Goal: Information Seeking & Learning: Find specific fact

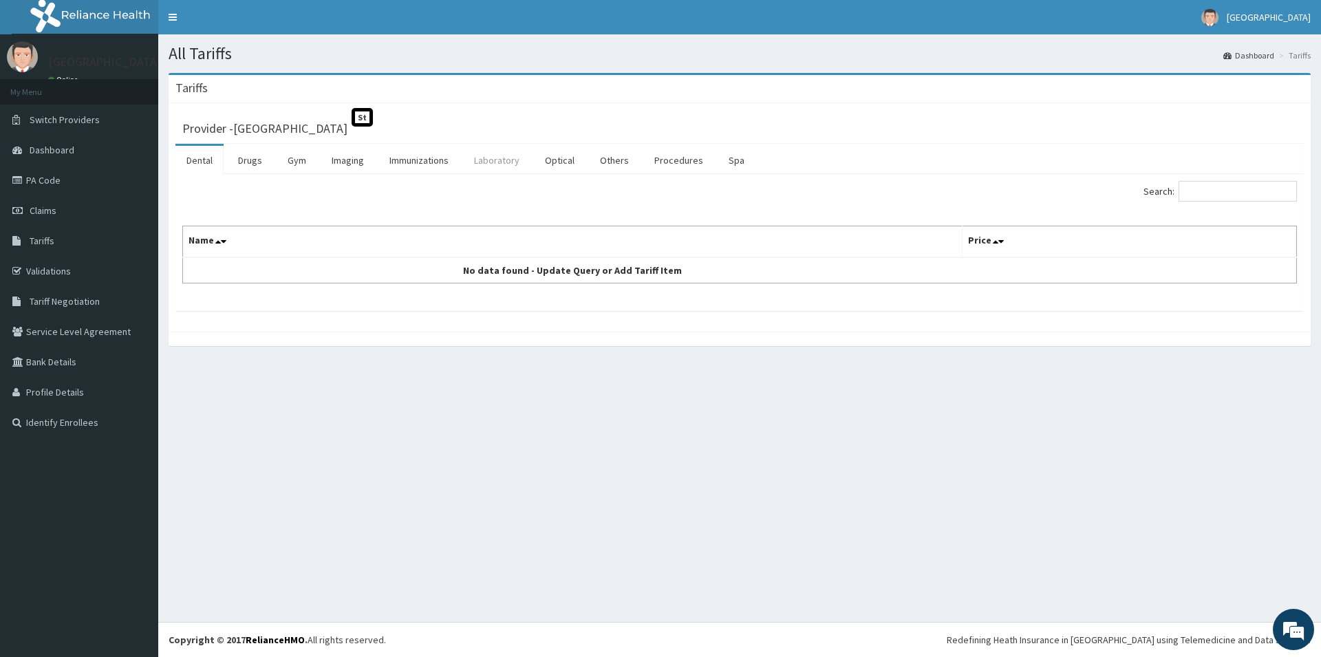
click at [503, 162] on link "Laboratory" at bounding box center [496, 160] width 67 height 29
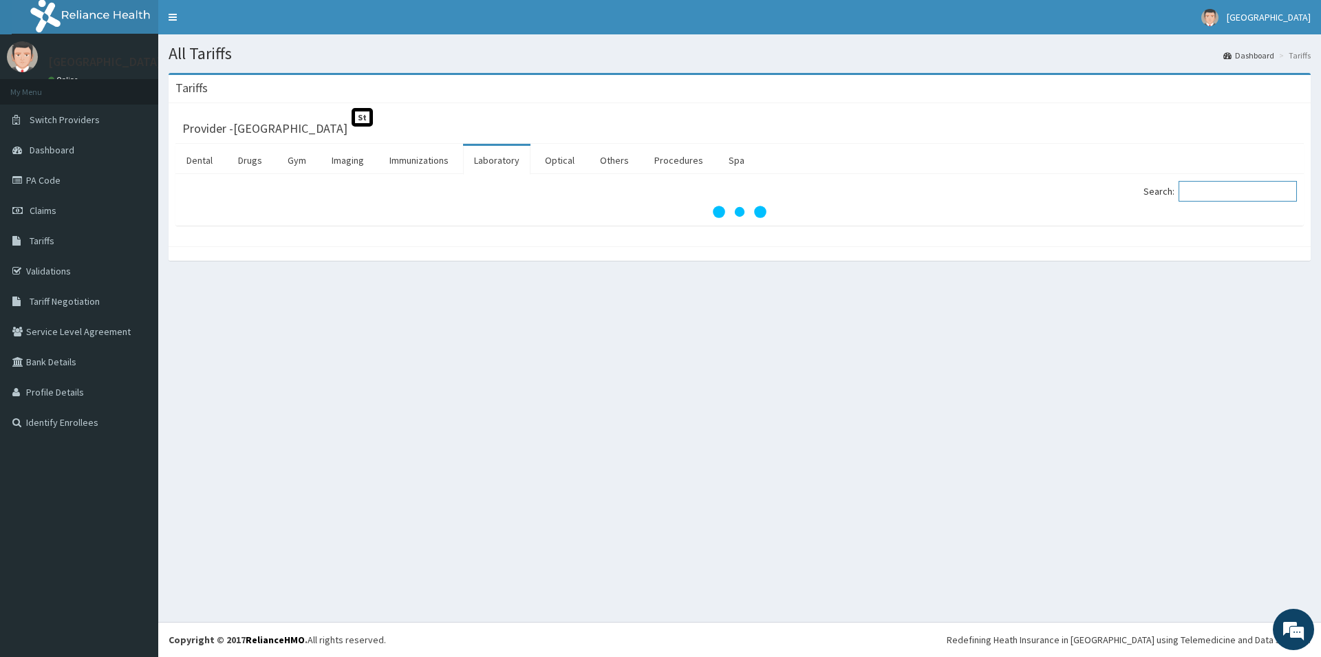
click at [1210, 187] on input "Search:" at bounding box center [1238, 191] width 118 height 21
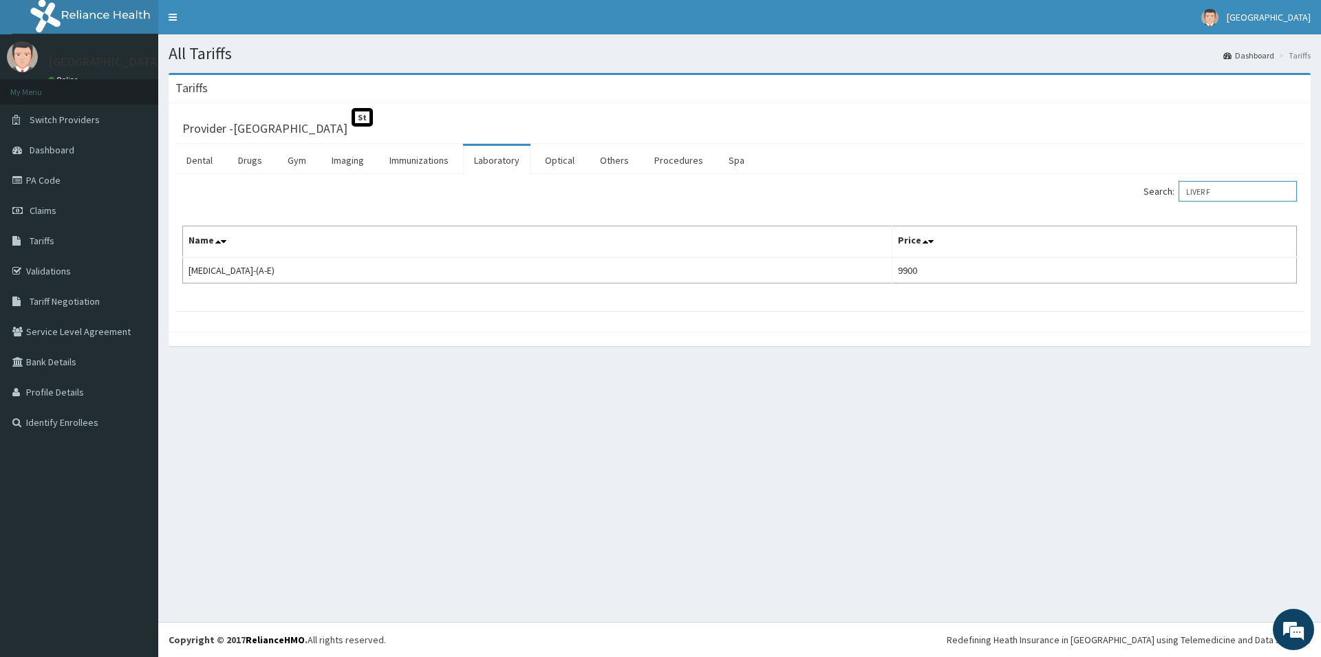
drag, startPoint x: 1226, startPoint y: 193, endPoint x: 1078, endPoint y: 189, distance: 148.0
click at [1179, 194] on input "LIVER F" at bounding box center [1238, 191] width 118 height 21
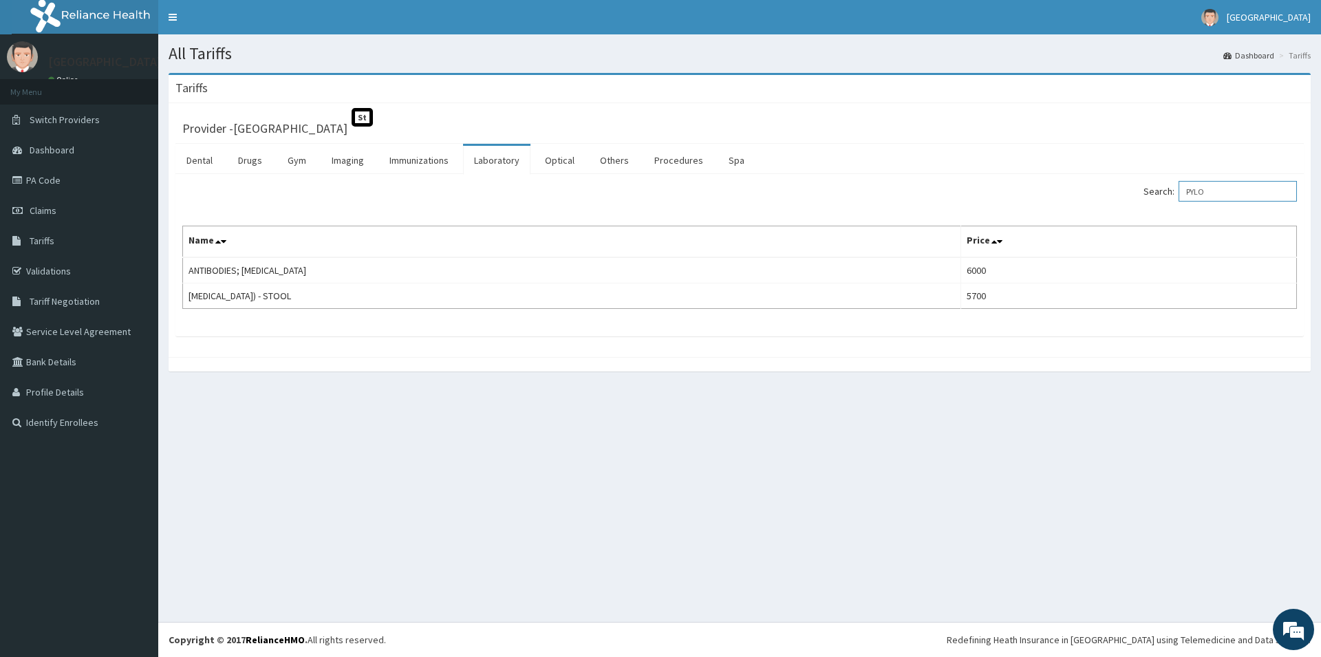
drag, startPoint x: 1246, startPoint y: 192, endPoint x: 986, endPoint y: 224, distance: 261.5
click at [1179, 202] on input "PYLO" at bounding box center [1238, 191] width 118 height 21
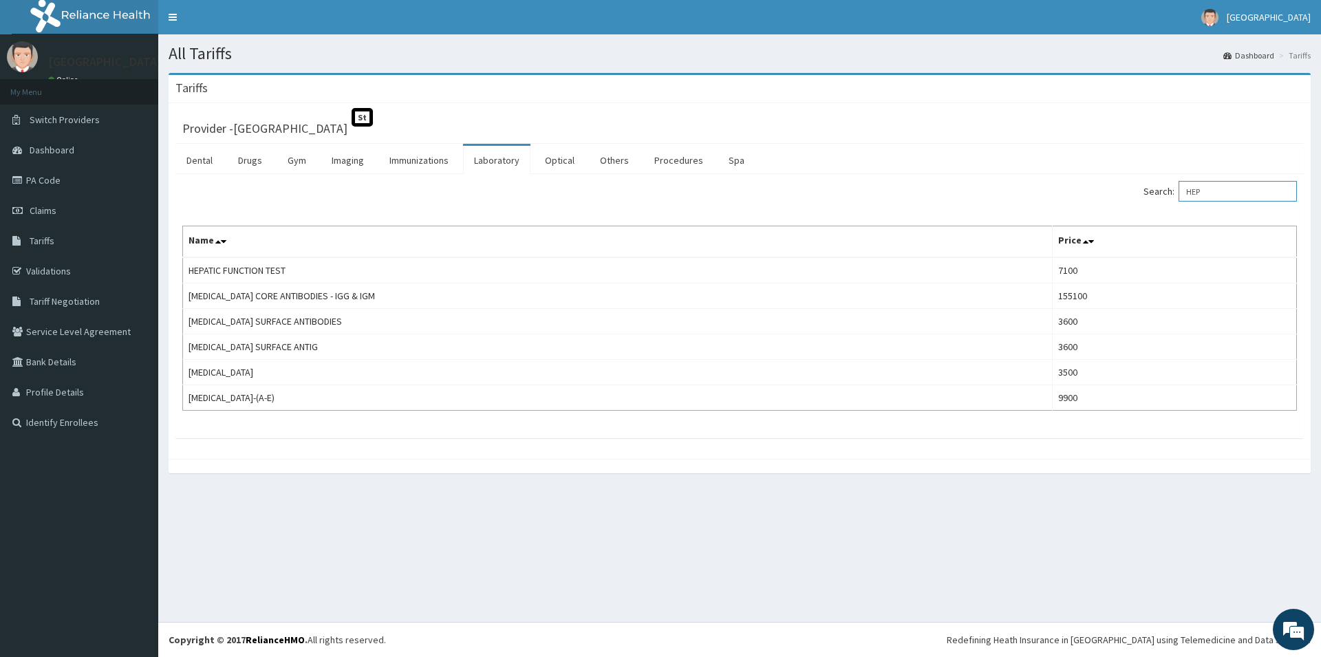
type input "HEP"
click at [261, 162] on link "Drugs" at bounding box center [250, 160] width 46 height 29
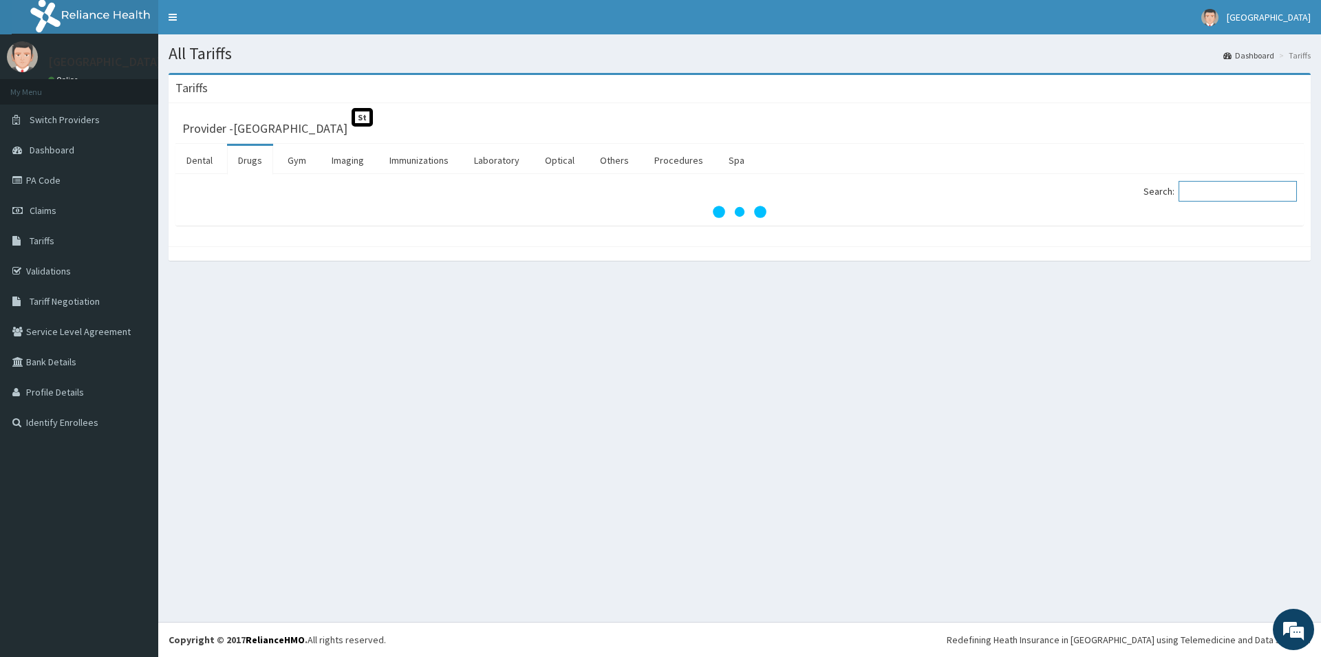
click at [1224, 199] on input "Search:" at bounding box center [1238, 191] width 118 height 21
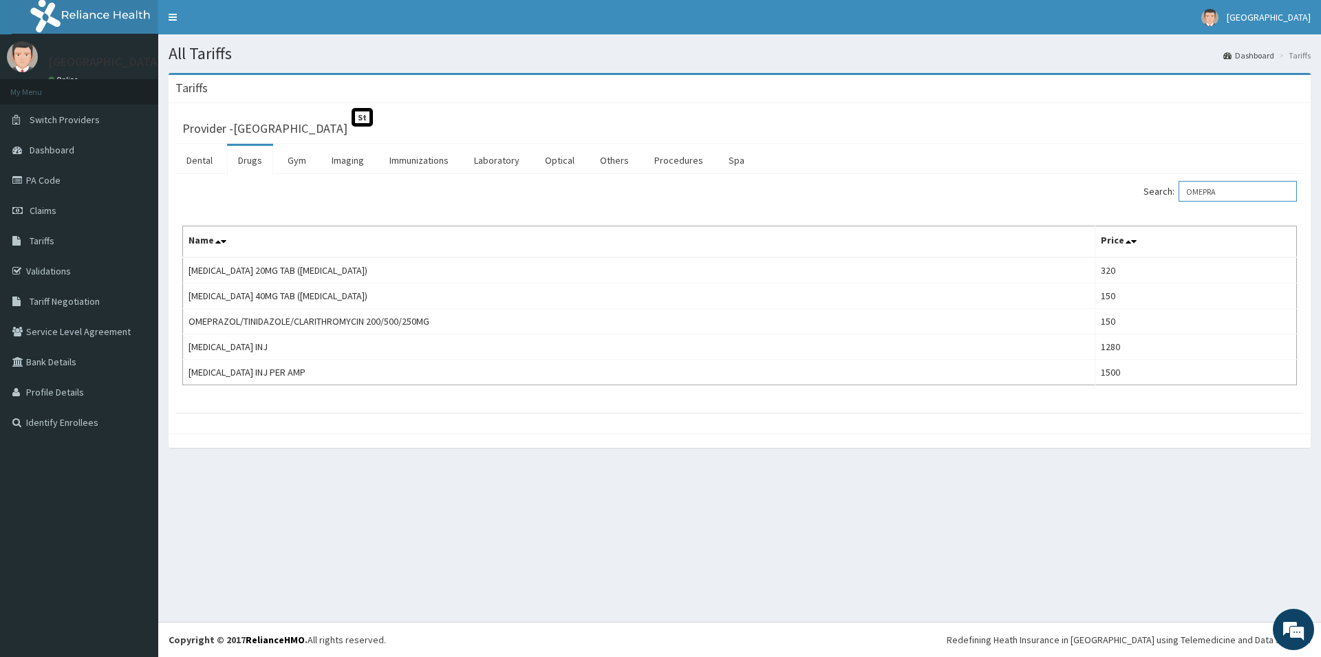
drag, startPoint x: 1238, startPoint y: 193, endPoint x: 968, endPoint y: 252, distance: 276.7
click at [1179, 202] on input "OMEPRA" at bounding box center [1238, 191] width 118 height 21
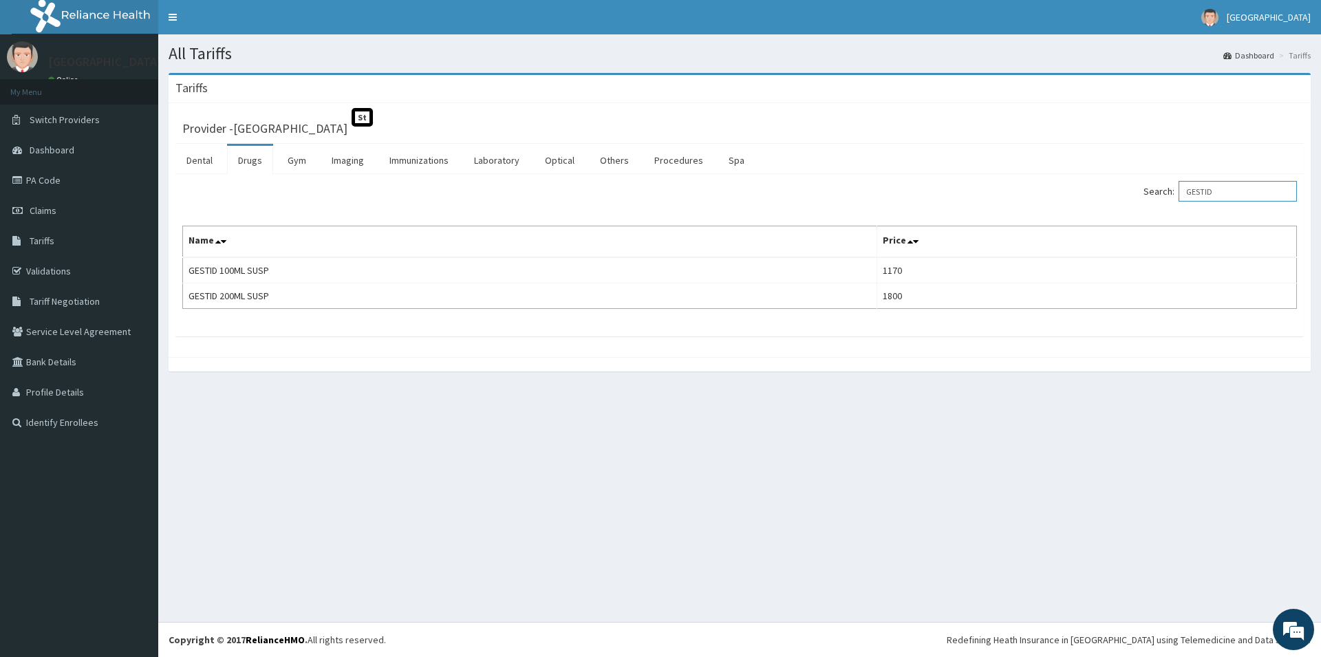
drag, startPoint x: 1183, startPoint y: 190, endPoint x: 1069, endPoint y: 225, distance: 118.9
click at [1179, 202] on input "GESTID" at bounding box center [1238, 191] width 118 height 21
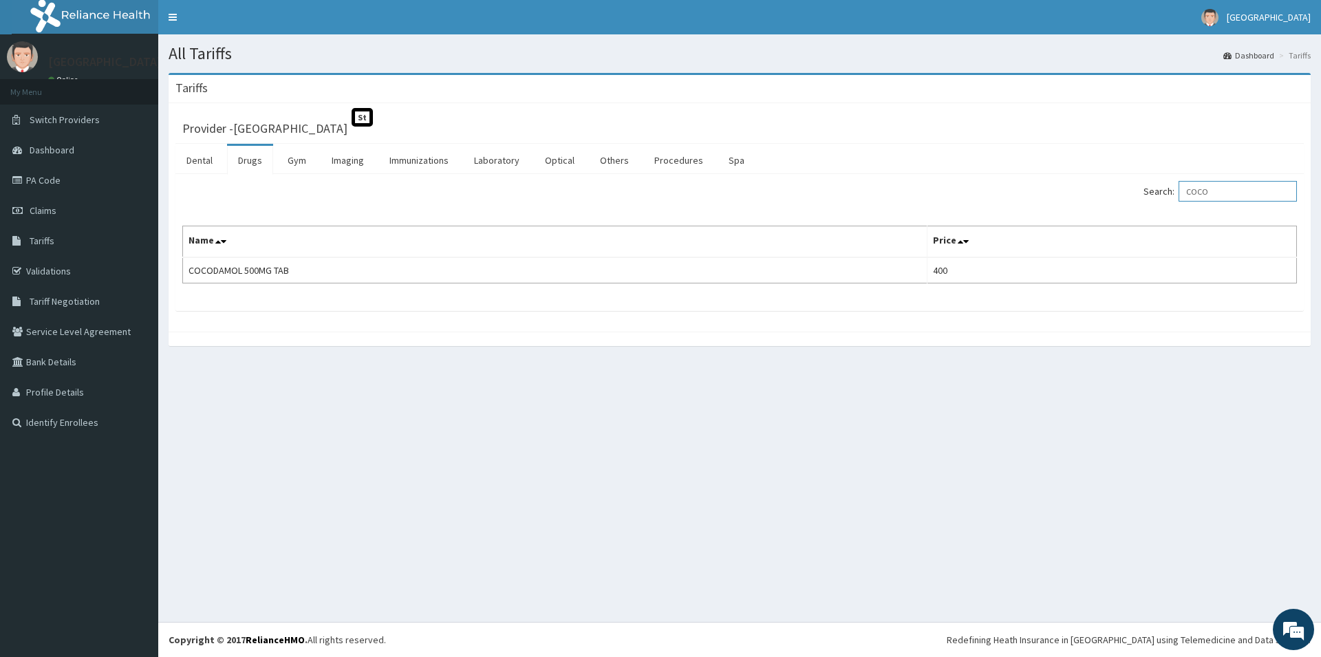
type input "COCO"
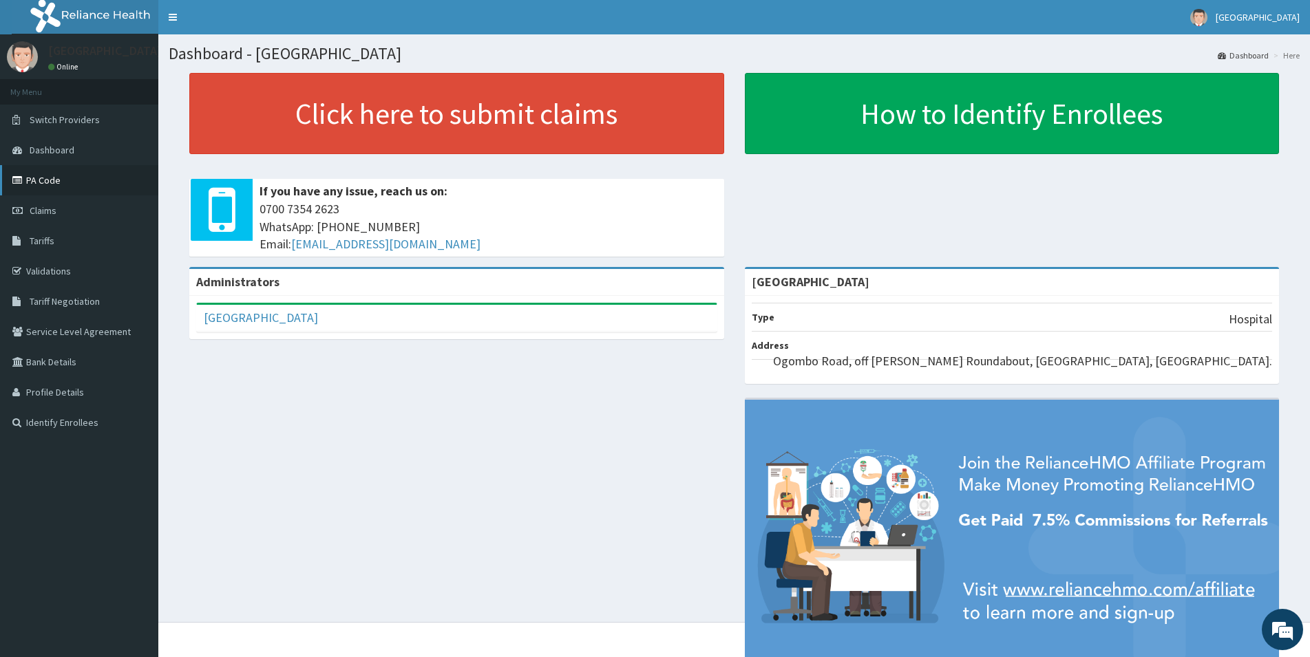
click at [80, 183] on link "PA Code" at bounding box center [79, 180] width 158 height 30
